Goal: Information Seeking & Learning: Find specific fact

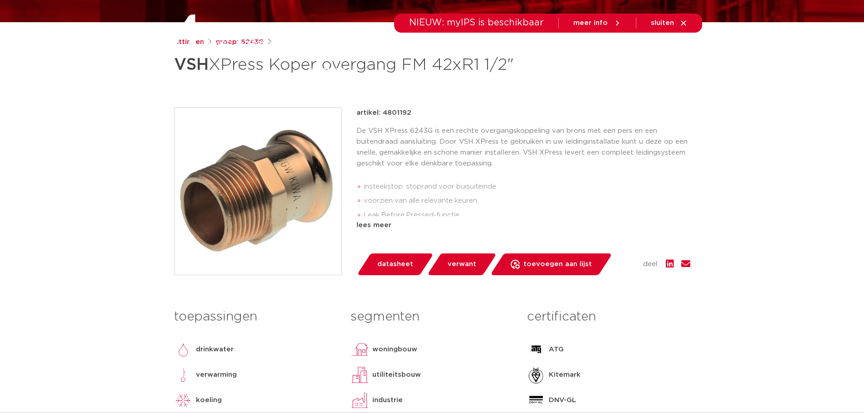
scroll to position [204, 0]
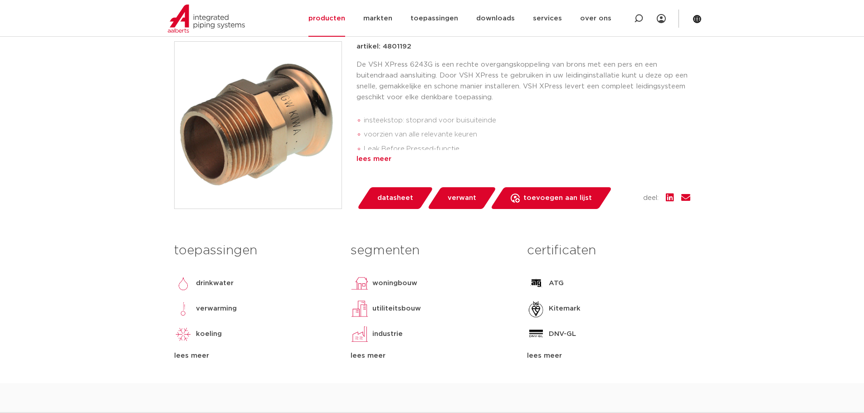
click at [382, 165] on div "lees meer" at bounding box center [524, 159] width 334 height 11
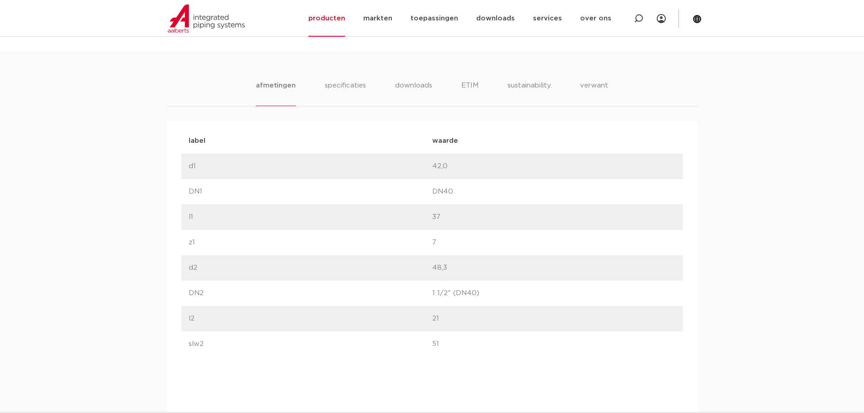
scroll to position [598, 0]
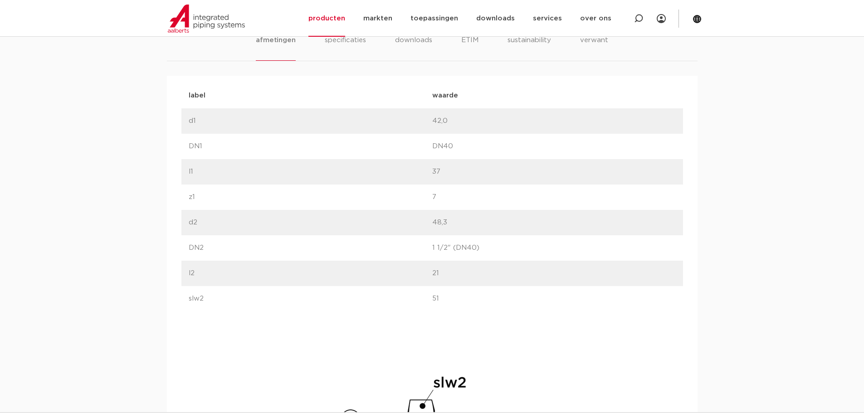
drag, startPoint x: 432, startPoint y: 266, endPoint x: 471, endPoint y: 268, distance: 39.0
click at [471, 254] on p "1 1/2" (DN40)" at bounding box center [554, 248] width 244 height 11
click at [470, 254] on p "1 1/2" (DN40)" at bounding box center [554, 248] width 244 height 11
click at [474, 254] on p "1 1/2" (DN40)" at bounding box center [554, 248] width 244 height 11
drag, startPoint x: 438, startPoint y: 245, endPoint x: 432, endPoint y: 245, distance: 6.4
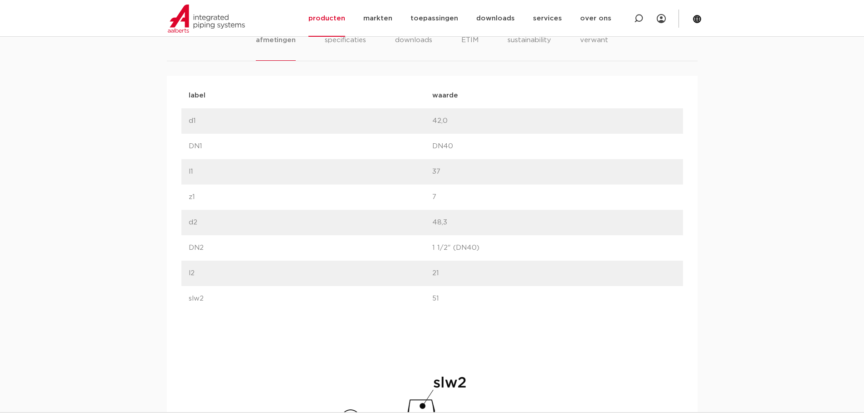
click at [432, 228] on p "48,3" at bounding box center [554, 222] width 244 height 11
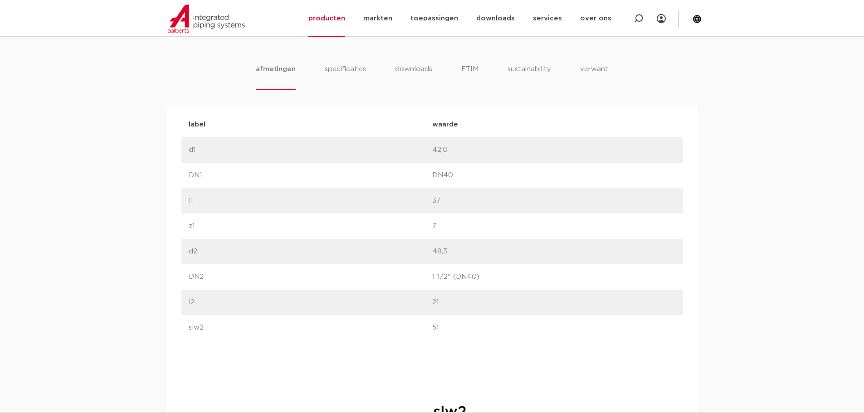
scroll to position [553, 0]
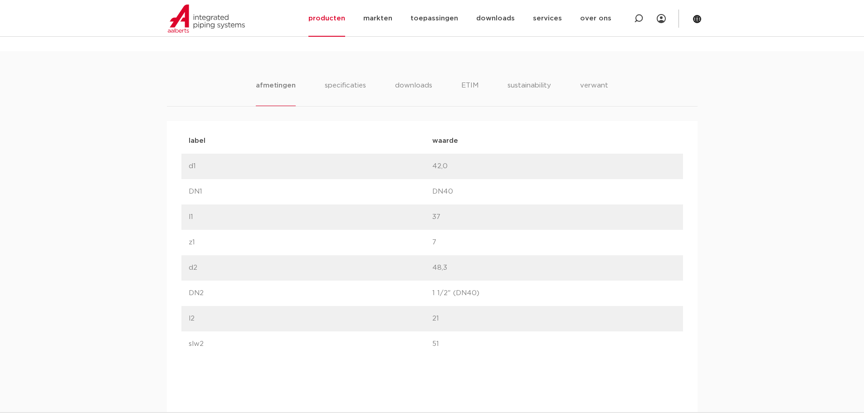
drag, startPoint x: 430, startPoint y: 290, endPoint x: 461, endPoint y: 294, distance: 31.1
click at [461, 281] on div "label d2 waarde 48,3" at bounding box center [433, 267] width 502 height 25
click at [444, 274] on p "48,3" at bounding box center [554, 268] width 244 height 11
drag, startPoint x: 177, startPoint y: 314, endPoint x: 483, endPoint y: 316, distance: 305.8
click at [483, 316] on div "label waarde label d1 waarde 42,0" at bounding box center [432, 402] width 531 height 563
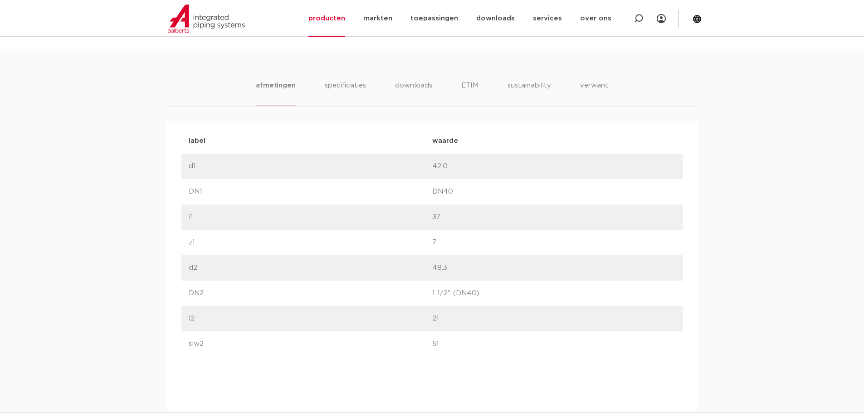
click at [483, 299] on p "1 1/2" (DN40)" at bounding box center [554, 293] width 244 height 11
click at [474, 299] on p "1 1/2" (DN40)" at bounding box center [554, 293] width 244 height 11
click at [467, 299] on p "1 1/2" (DN40)" at bounding box center [554, 293] width 244 height 11
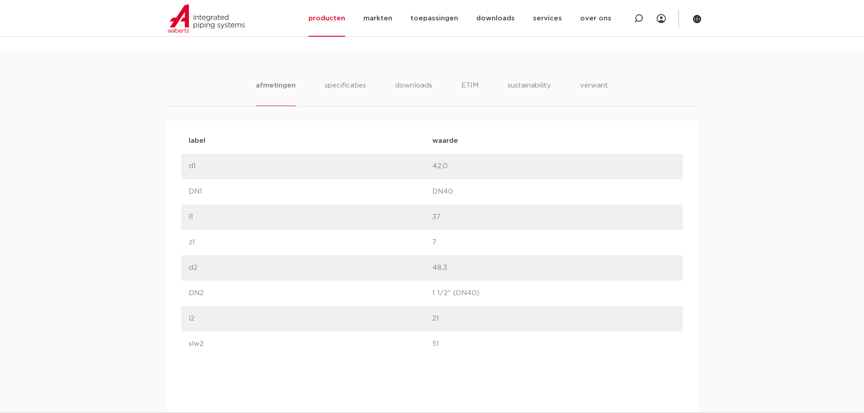
click at [444, 299] on p "1 1/2" (DN40)" at bounding box center [554, 293] width 244 height 11
drag, startPoint x: 460, startPoint y: 323, endPoint x: 456, endPoint y: 336, distance: 13.8
click at [460, 306] on div "label DN2 waarde 1 1/2" (DN40)" at bounding box center [433, 293] width 502 height 25
